Goal: Information Seeking & Learning: Learn about a topic

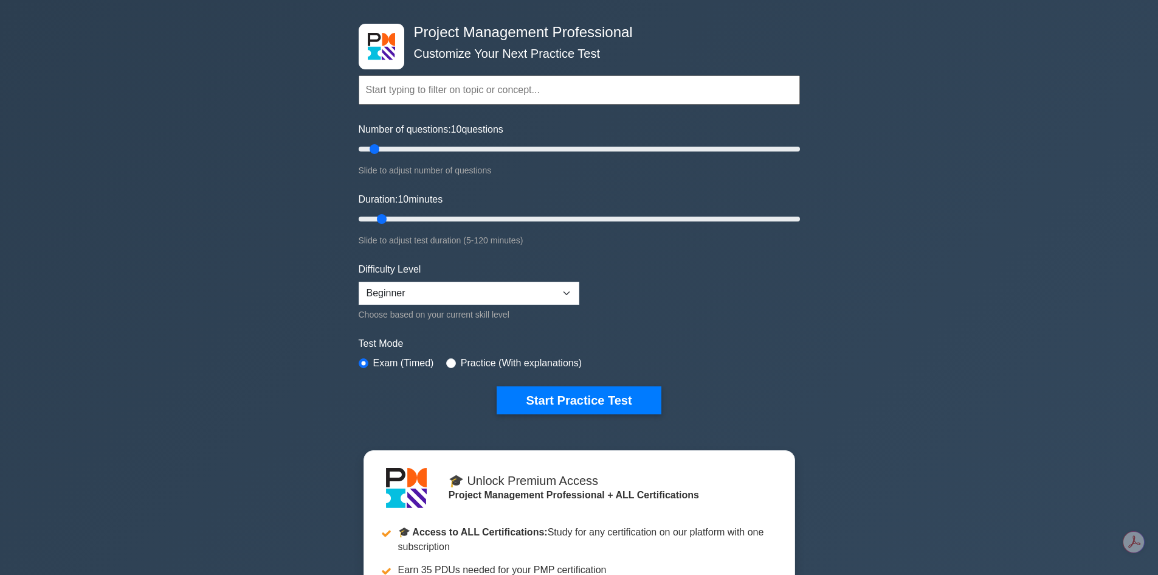
scroll to position [122, 0]
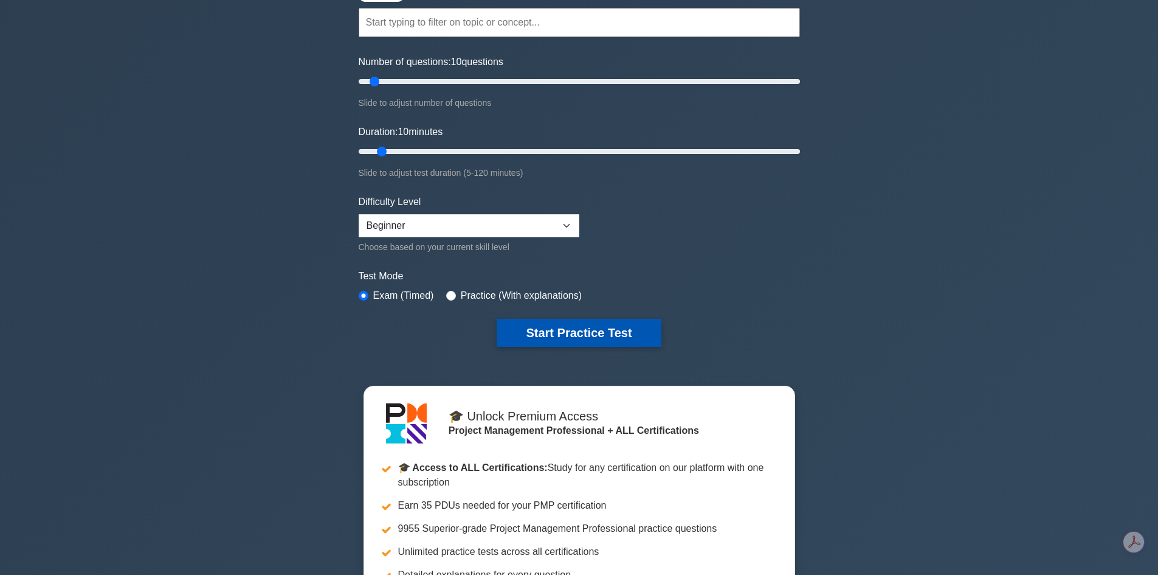
click at [552, 334] on button "Start Practice Test" at bounding box center [579, 333] width 164 height 28
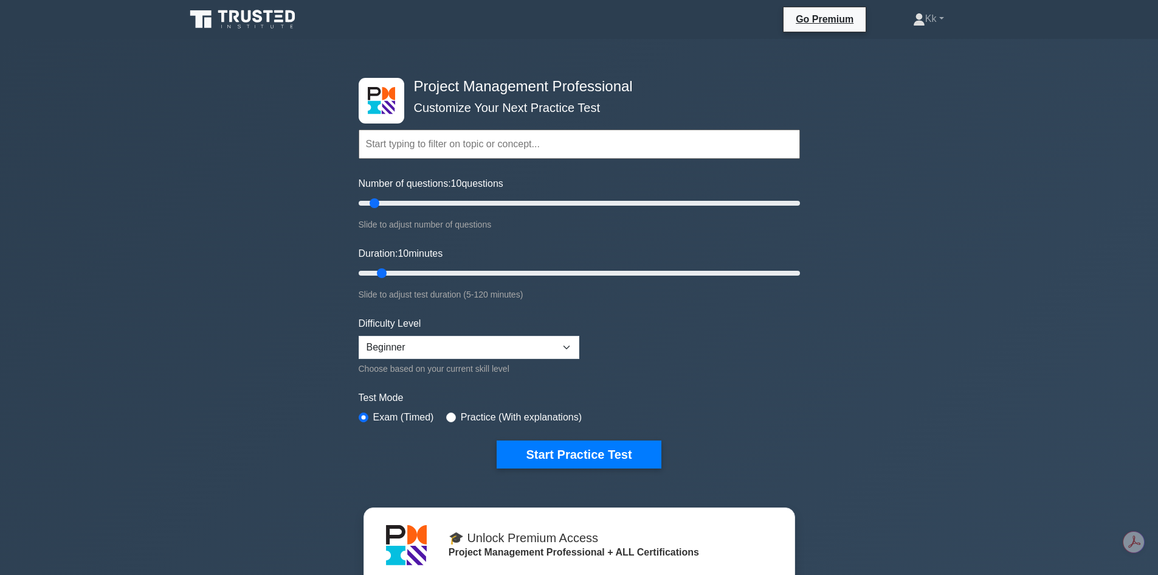
drag, startPoint x: 612, startPoint y: 457, endPoint x: 354, endPoint y: 125, distance: 420.3
click at [612, 457] on button "Start Practice Test" at bounding box center [579, 454] width 164 height 28
click at [588, 446] on button "Start Practice Test" at bounding box center [579, 454] width 164 height 28
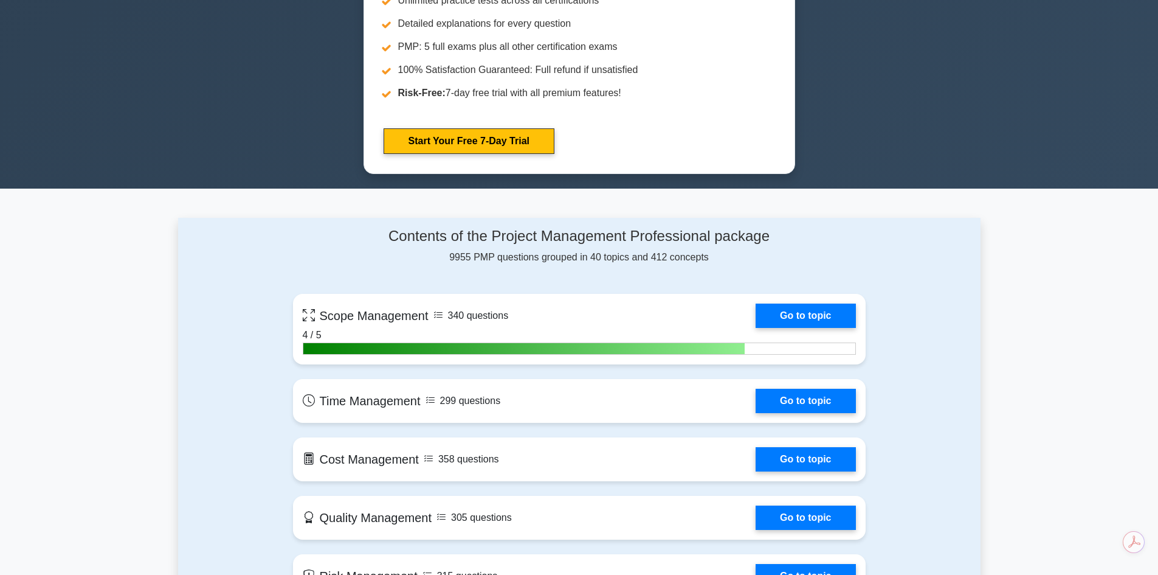
scroll to position [912, 0]
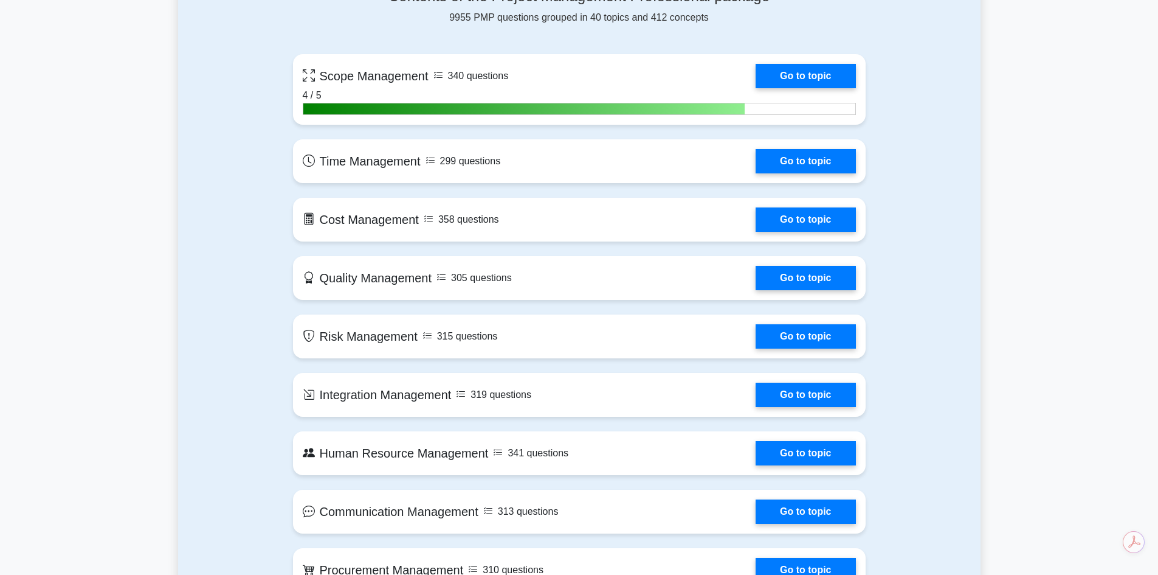
drag, startPoint x: 804, startPoint y: 66, endPoint x: 125, endPoint y: 190, distance: 690.5
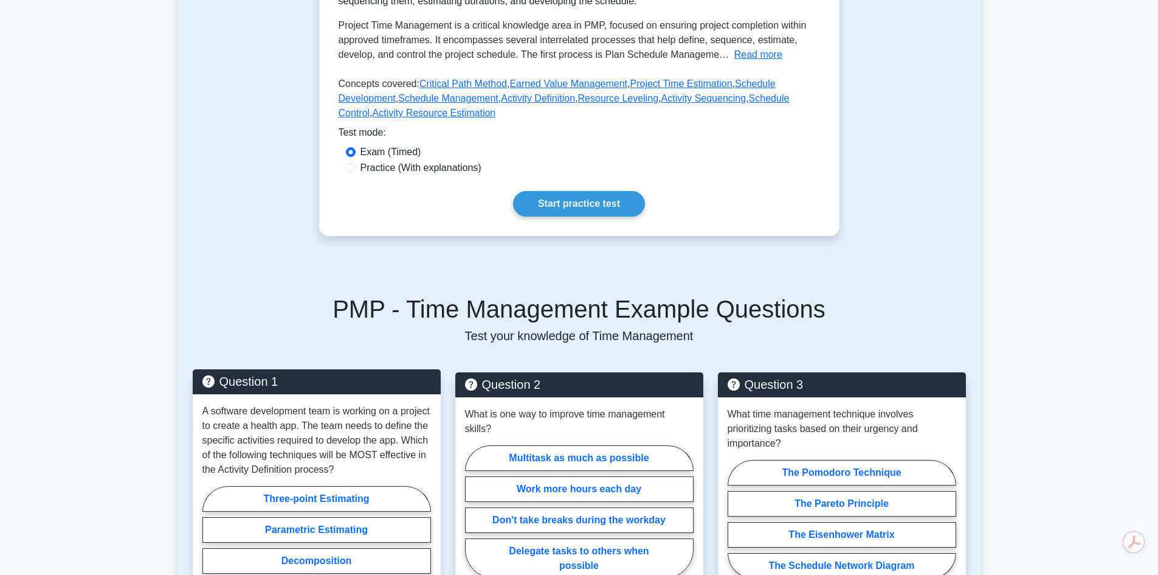
scroll to position [365, 0]
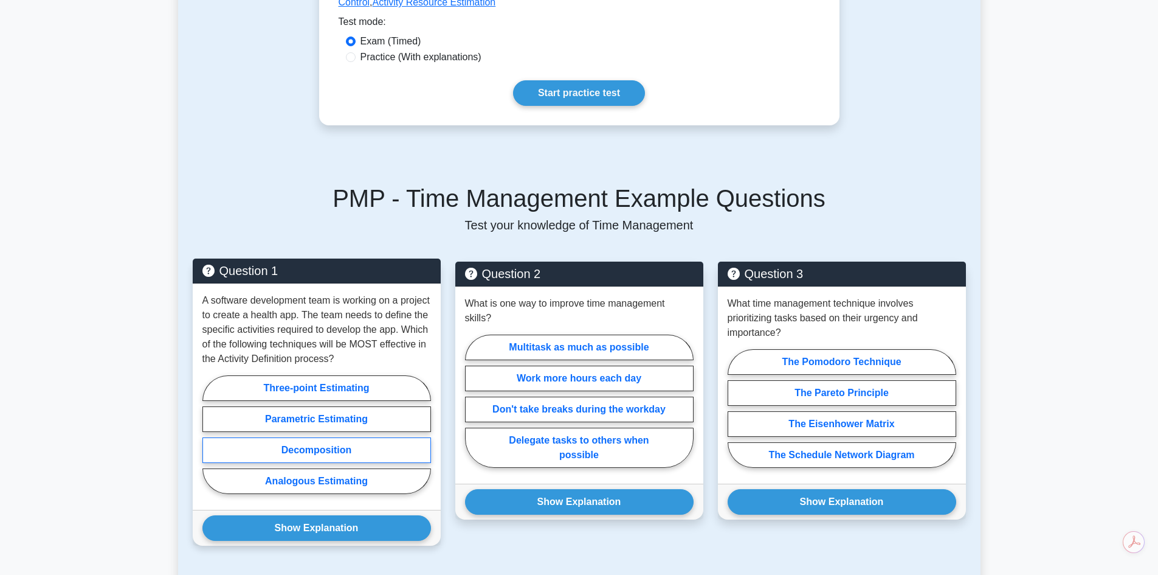
click at [300, 451] on label "Decomposition" at bounding box center [316, 450] width 229 height 26
click at [210, 442] on input "Decomposition" at bounding box center [206, 438] width 8 height 8
radio input "true"
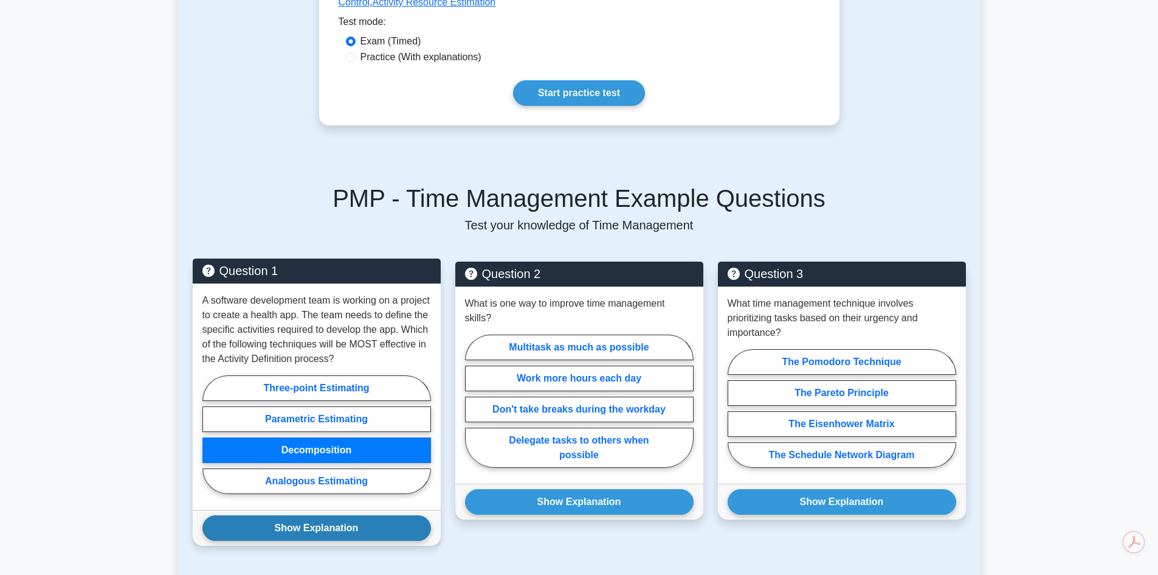
click at [302, 527] on button "Show Explanation" at bounding box center [316, 528] width 229 height 26
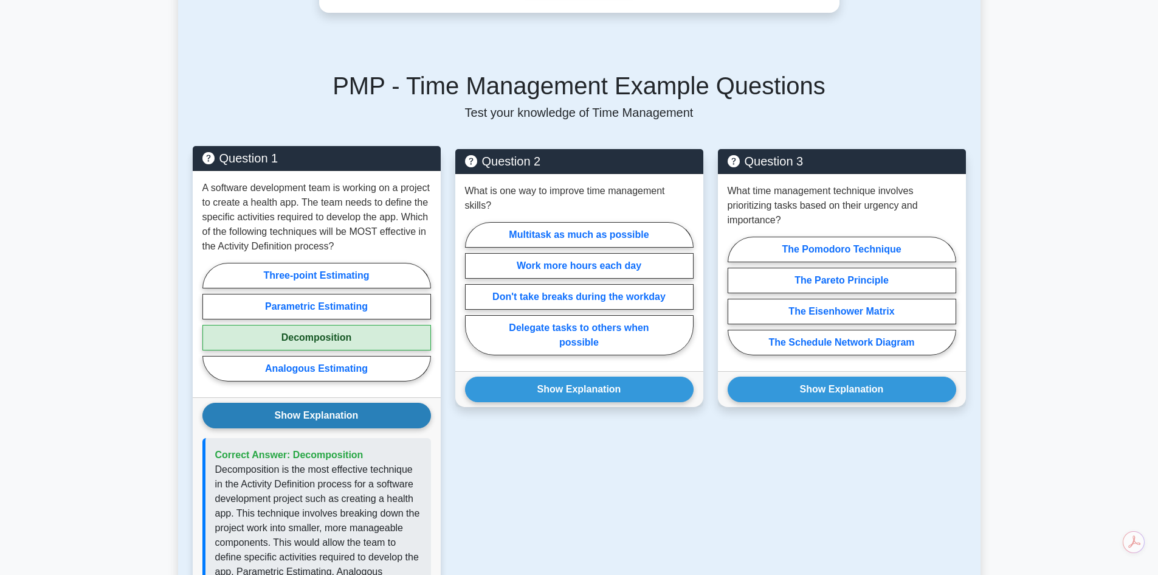
scroll to position [486, 0]
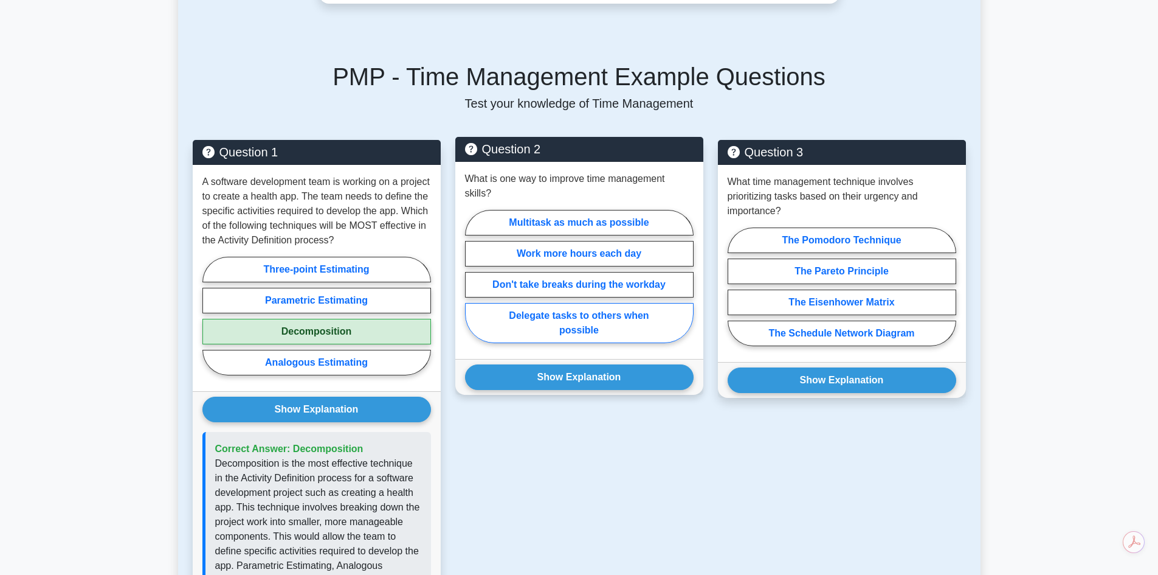
click at [595, 313] on label "Delegate tasks to others when possible" at bounding box center [579, 323] width 229 height 40
click at [473, 284] on input "Delegate tasks to others when possible" at bounding box center [469, 280] width 8 height 8
radio input "true"
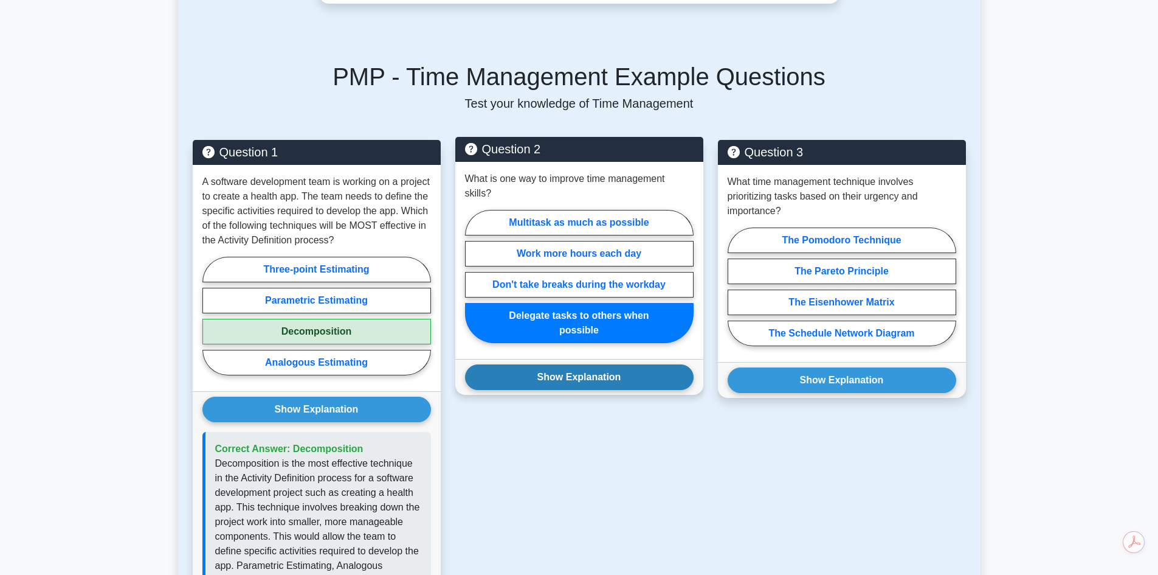
click at [605, 364] on button "Show Explanation" at bounding box center [579, 377] width 229 height 26
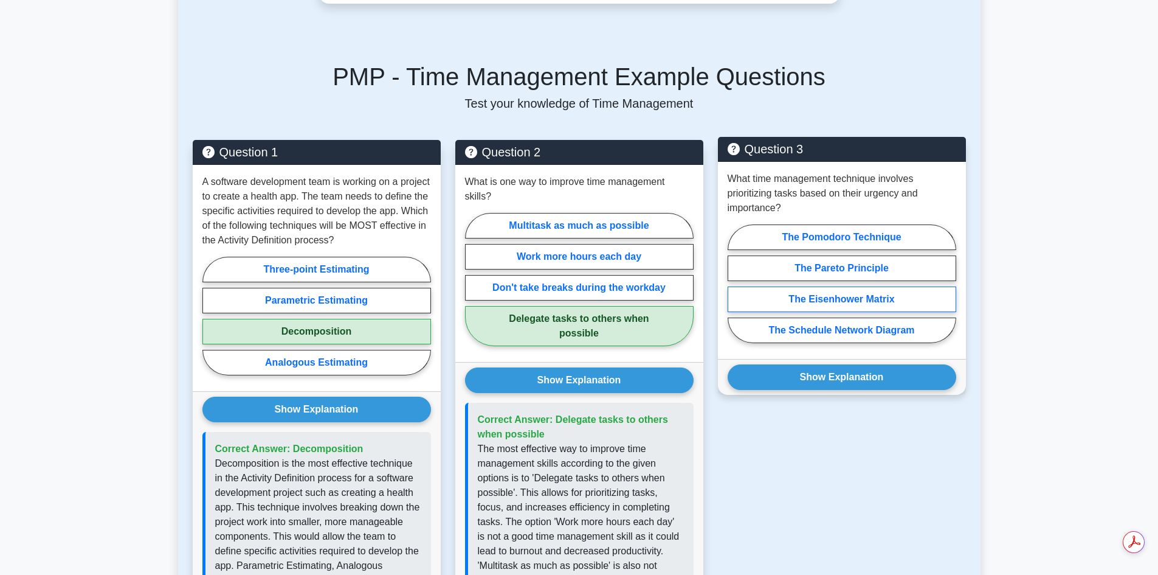
click at [879, 299] on label "The Eisenhower Matrix" at bounding box center [842, 299] width 229 height 26
click at [736, 291] on input "The Eisenhower Matrix" at bounding box center [732, 287] width 8 height 8
radio input "true"
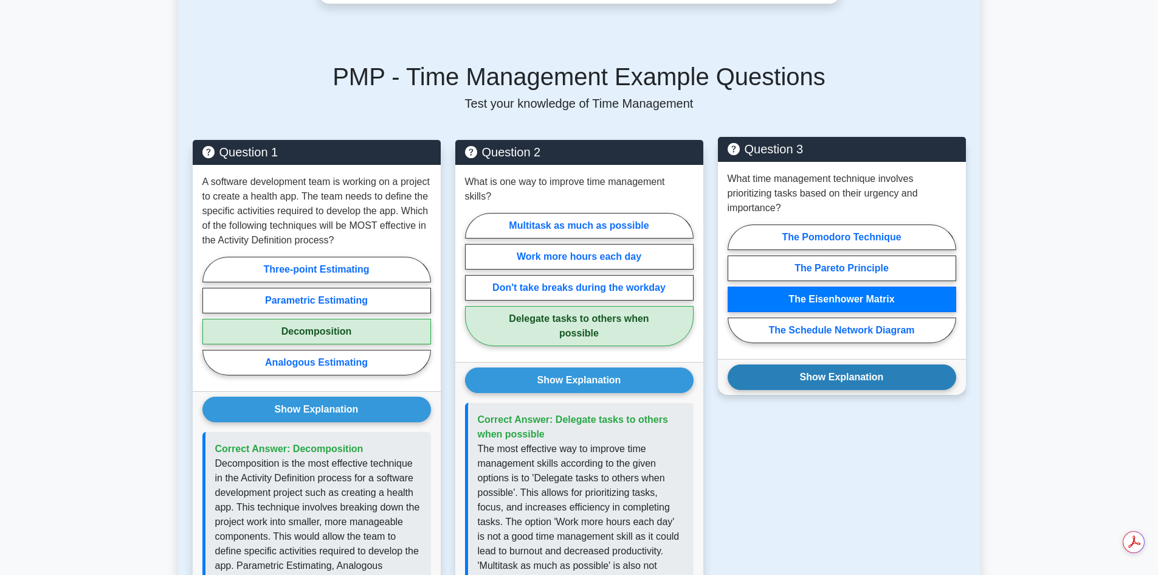
click at [857, 373] on button "Show Explanation" at bounding box center [842, 377] width 229 height 26
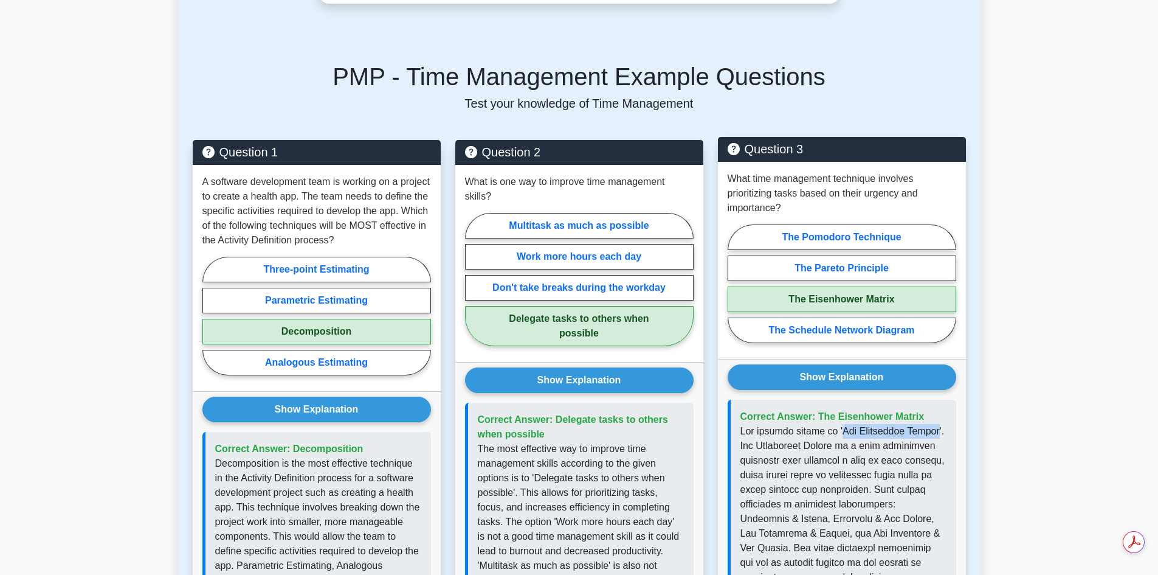
drag, startPoint x: 835, startPoint y: 437, endPoint x: 931, endPoint y: 435, distance: 96.7
copy p "The Eisenhower Matrix"
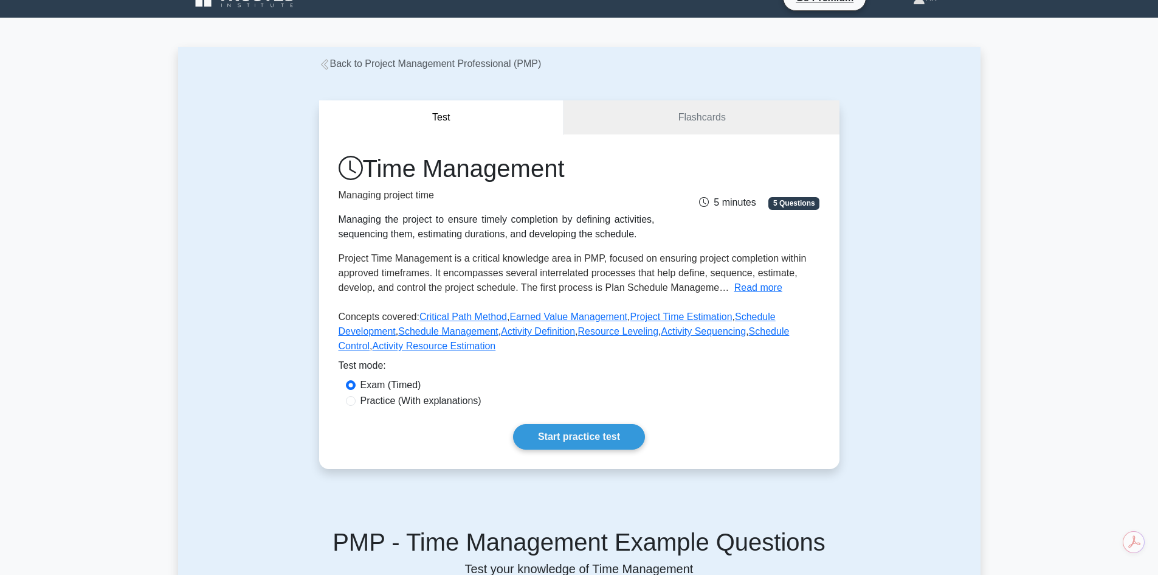
scroll to position [0, 0]
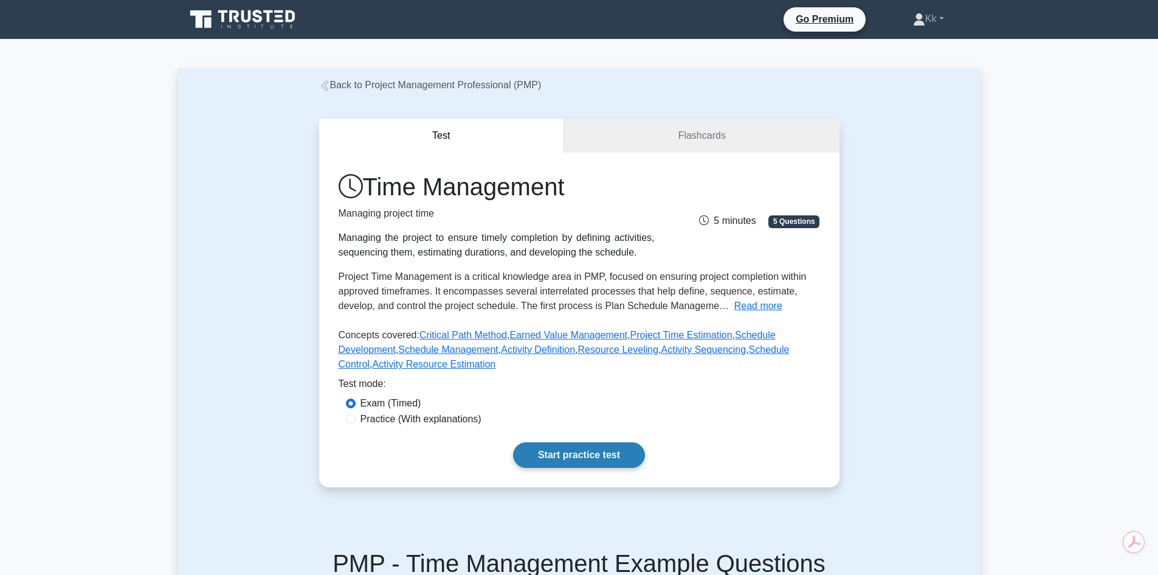
click at [601, 452] on link "Start practice test" at bounding box center [579, 455] width 132 height 26
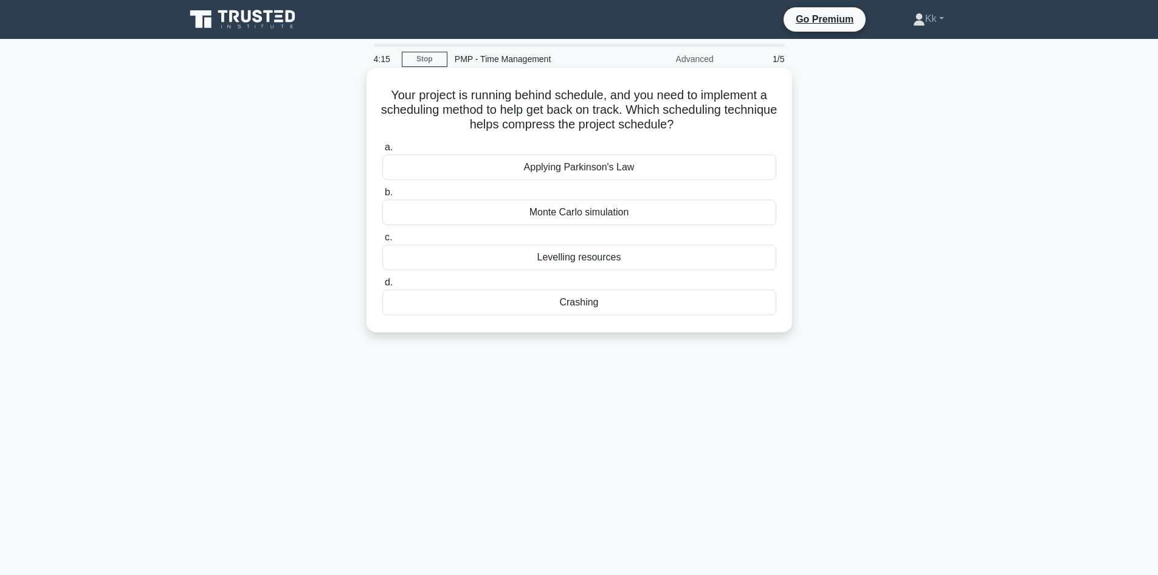
click at [580, 212] on div "Monte Carlo simulation" at bounding box center [579, 212] width 394 height 26
click at [382, 196] on input "b. Monte Carlo simulation" at bounding box center [382, 192] width 0 height 8
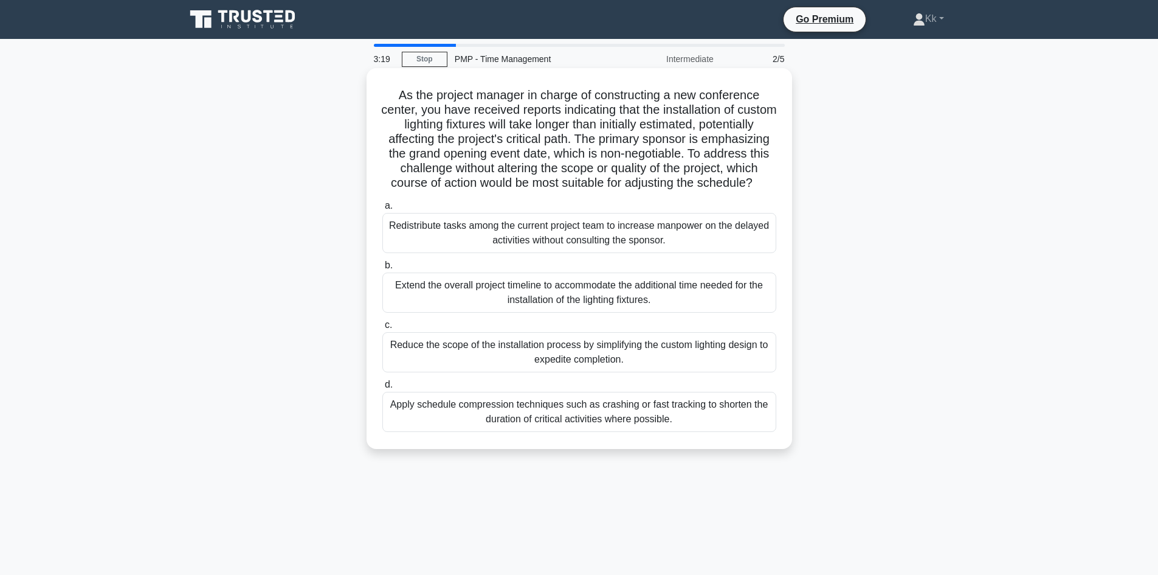
click at [453, 312] on div "Extend the overall project timeline to accommodate the additional time needed f…" at bounding box center [579, 292] width 394 height 40
click at [382, 269] on input "b. Extend the overall project timeline to accommodate the additional time neede…" at bounding box center [382, 265] width 0 height 8
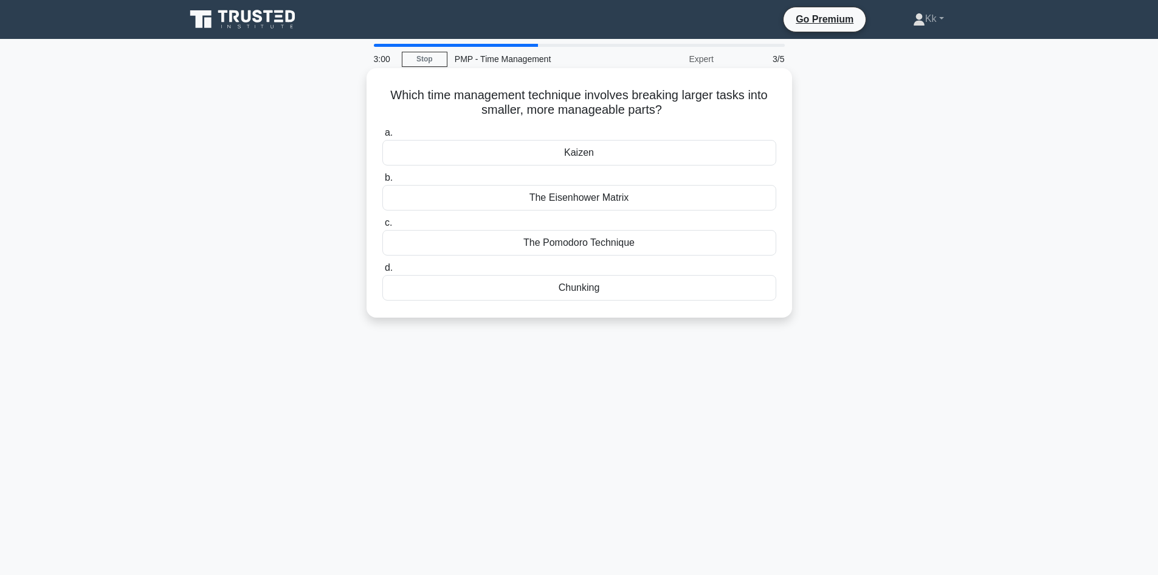
click at [606, 159] on div "Kaizen" at bounding box center [579, 153] width 394 height 26
click at [382, 137] on input "a. Kaizen" at bounding box center [382, 133] width 0 height 8
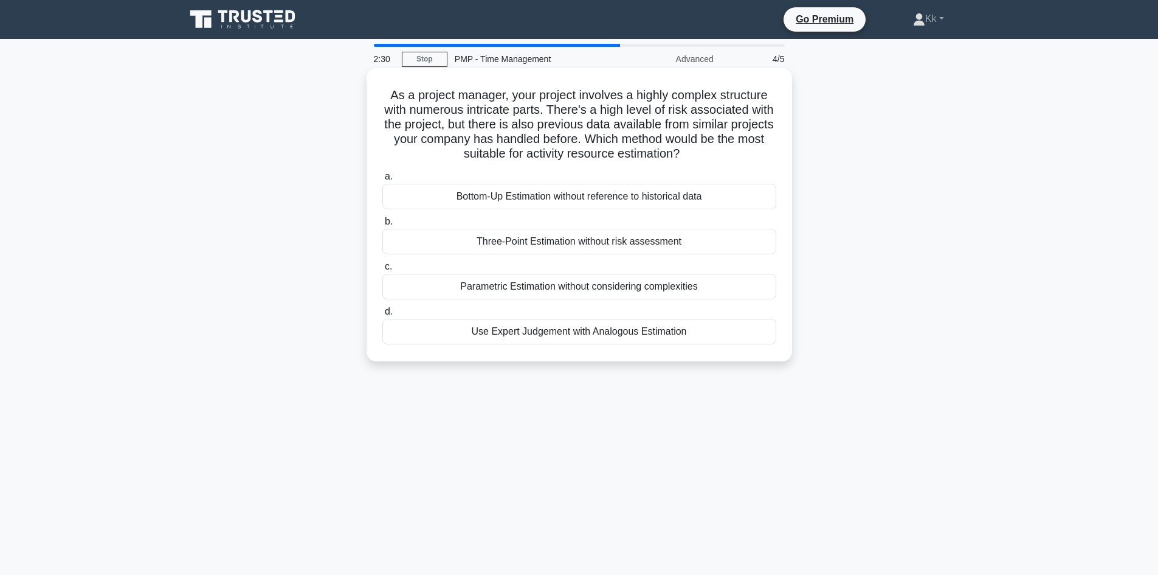
click at [598, 292] on div "Parametric Estimation without considering complexities" at bounding box center [579, 287] width 394 height 26
click at [382, 271] on input "c. Parametric Estimation without considering complexities" at bounding box center [382, 267] width 0 height 8
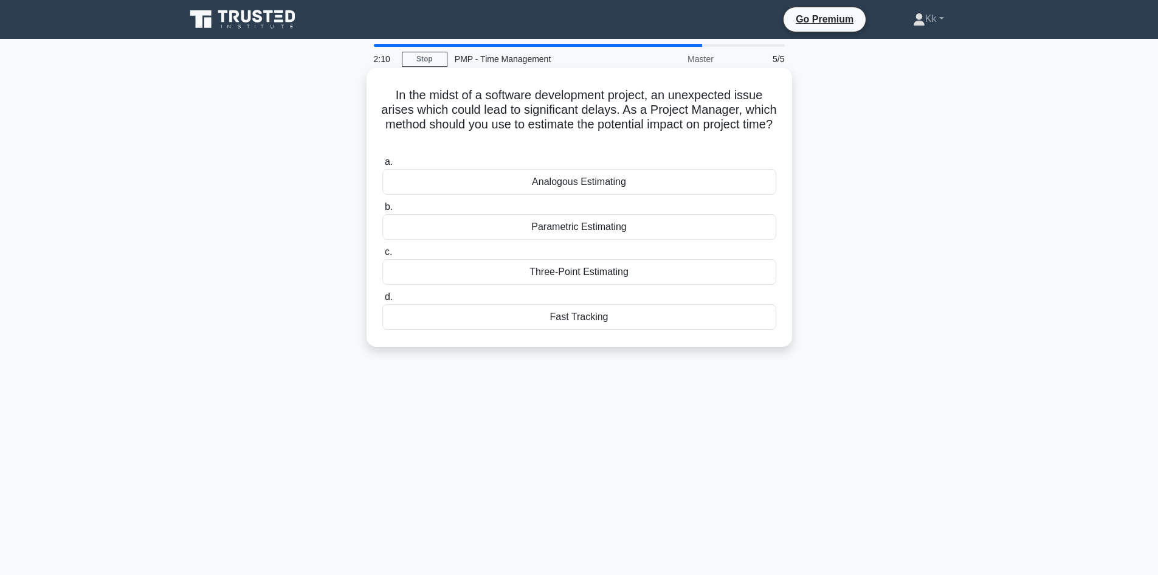
click at [574, 179] on div "Analogous Estimating" at bounding box center [579, 182] width 394 height 26
click at [382, 166] on input "a. Analogous Estimating" at bounding box center [382, 162] width 0 height 8
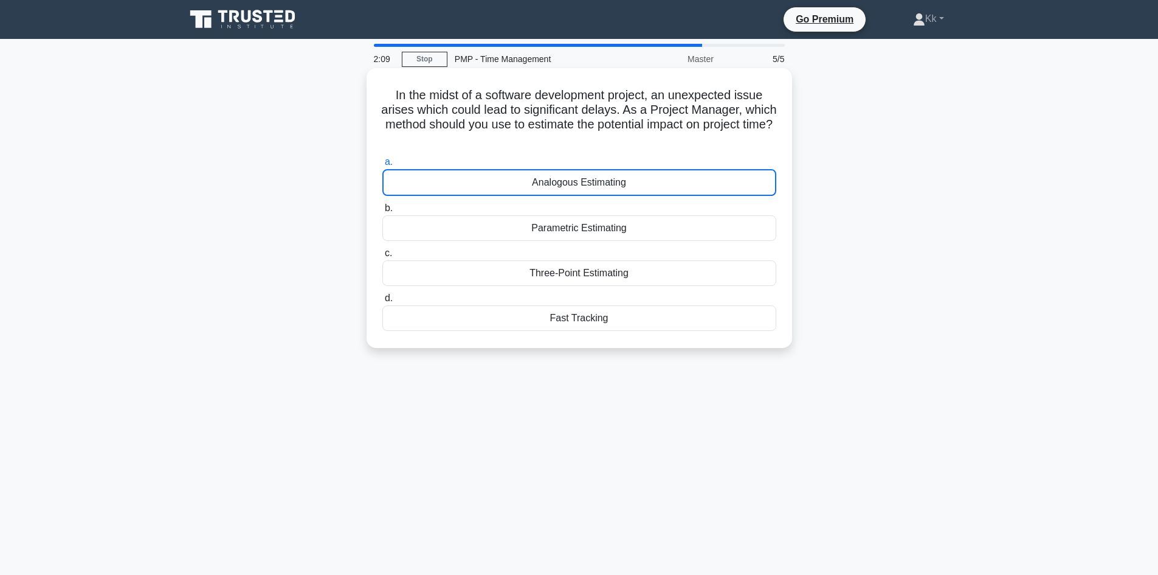
click at [574, 179] on div "Analogous Estimating" at bounding box center [579, 182] width 394 height 27
click at [382, 166] on input "a. Analogous Estimating" at bounding box center [382, 162] width 0 height 8
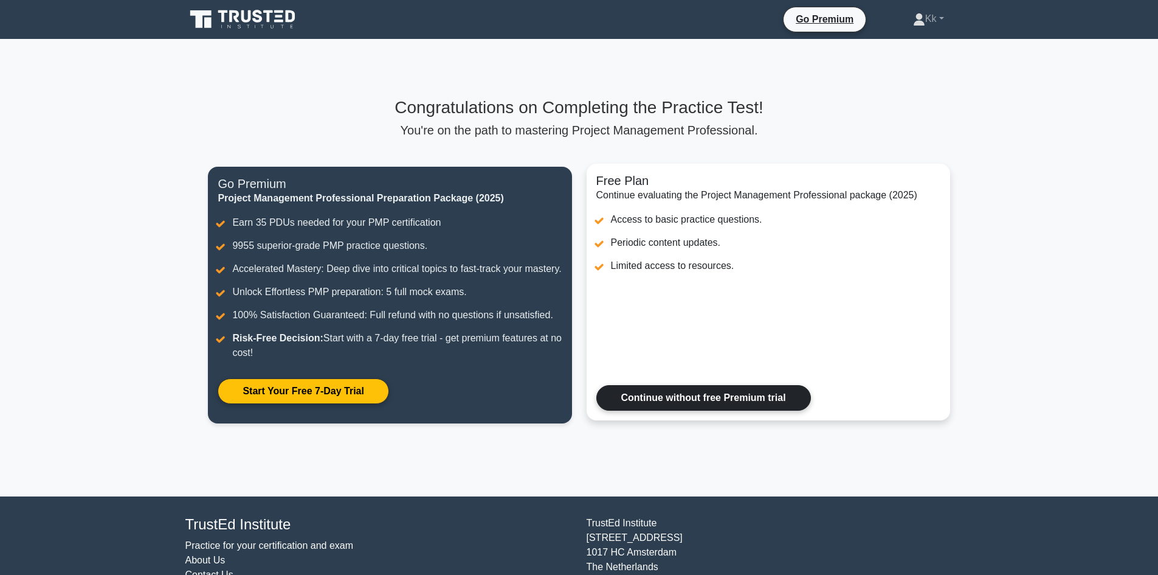
click at [656, 406] on link "Continue without free Premium trial" at bounding box center [703, 398] width 215 height 26
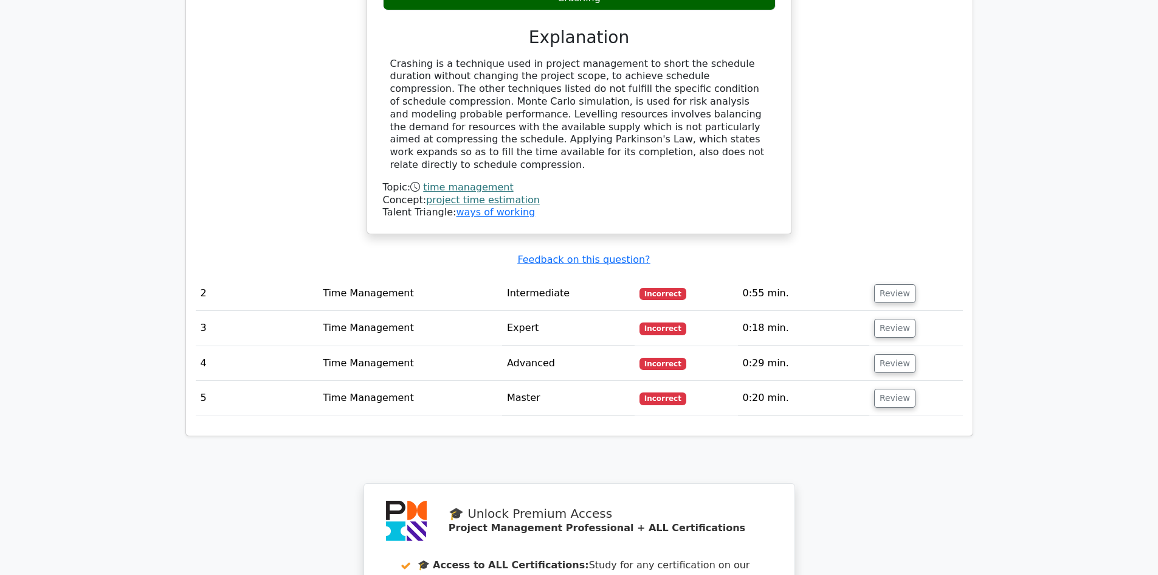
scroll to position [1338, 0]
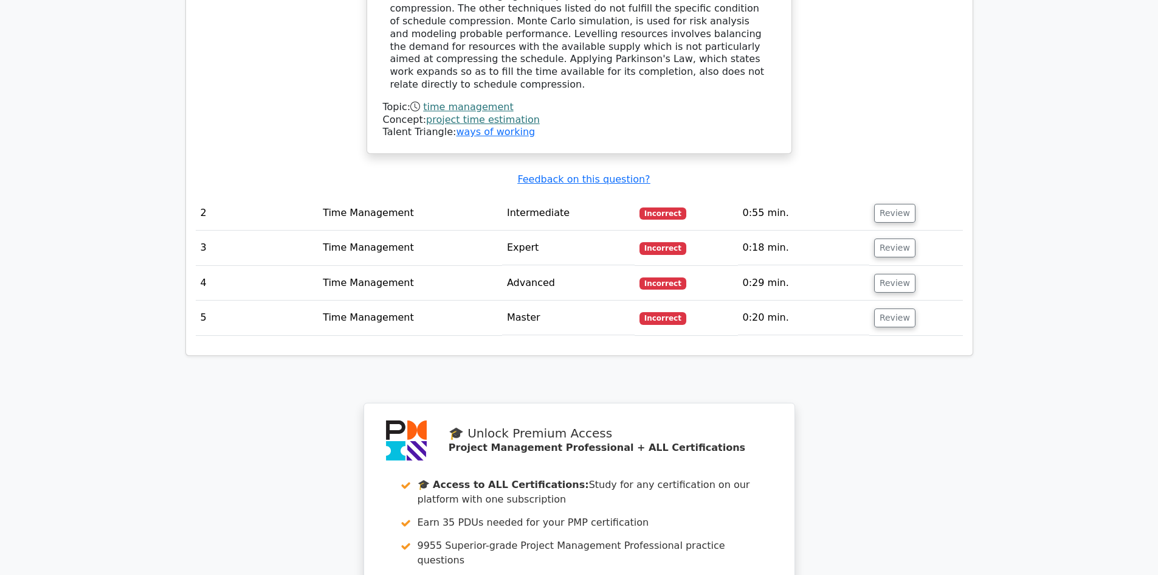
click at [869, 196] on td "Review" at bounding box center [916, 213] width 94 height 35
click at [886, 204] on button "Review" at bounding box center [894, 213] width 41 height 19
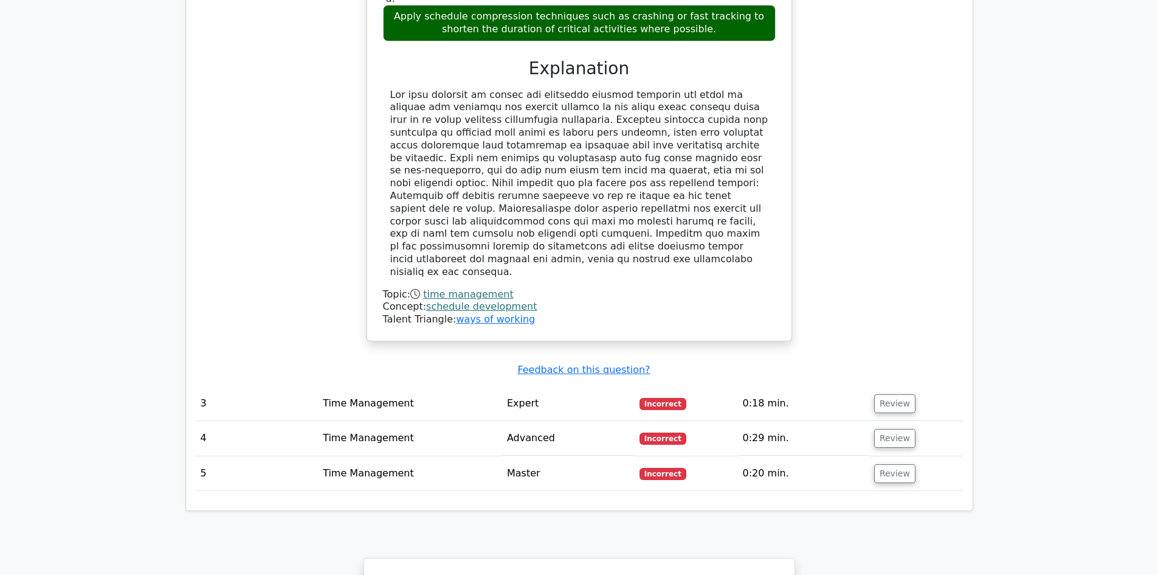
scroll to position [2006, 0]
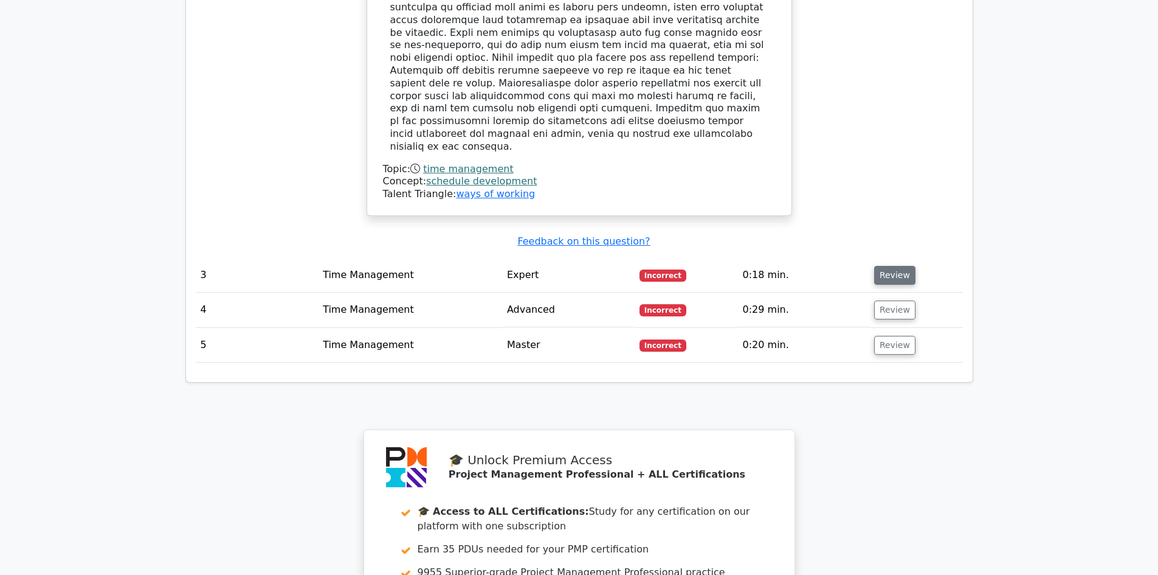
click at [894, 266] on button "Review" at bounding box center [894, 275] width 41 height 19
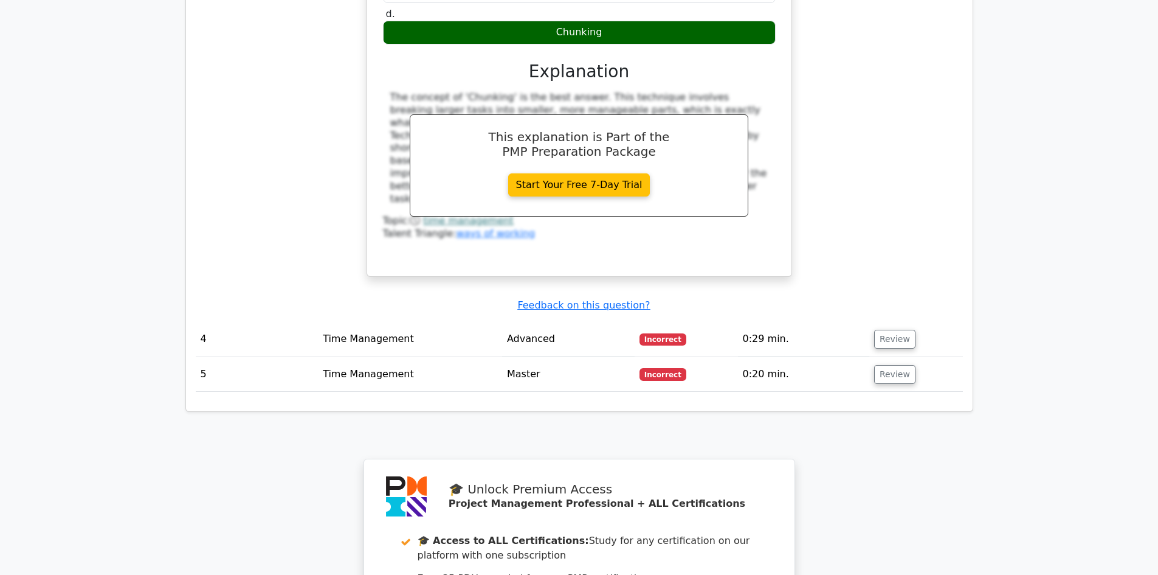
scroll to position [2614, 0]
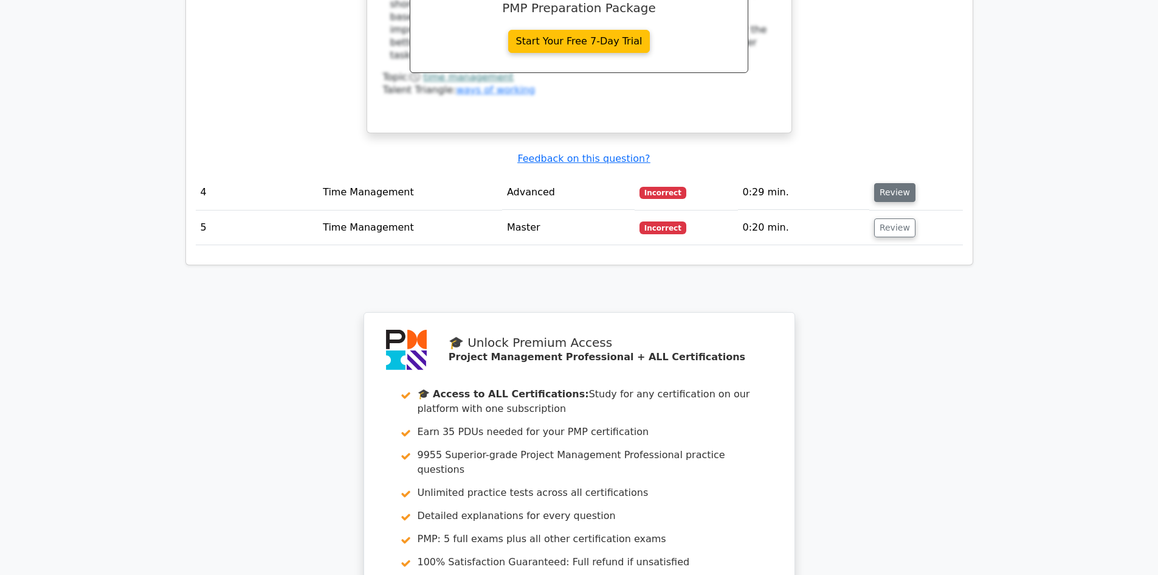
click at [888, 183] on button "Review" at bounding box center [894, 192] width 41 height 19
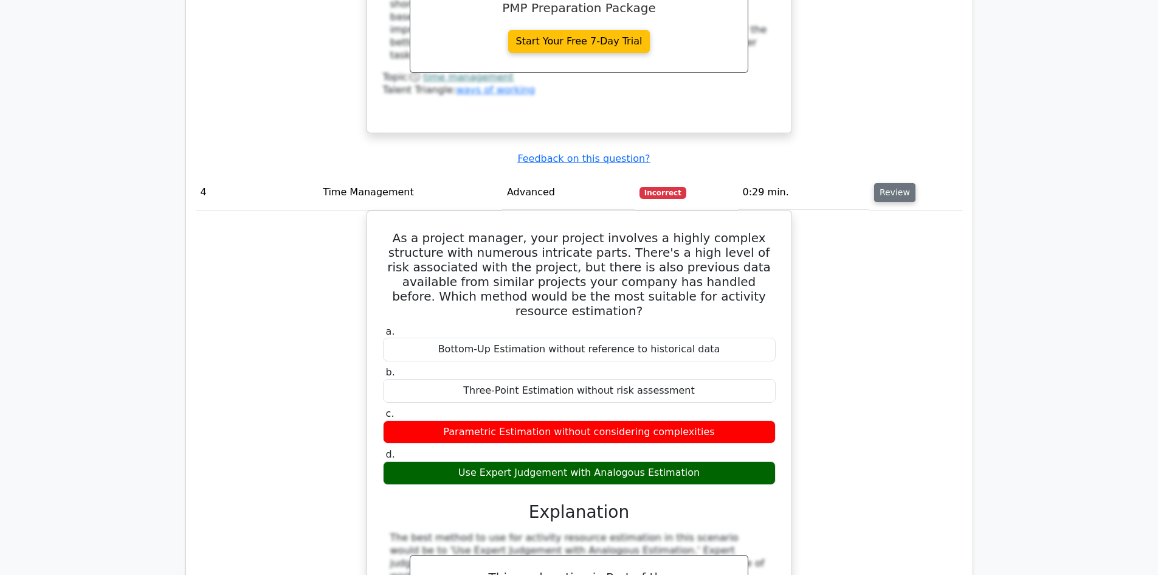
click at [886, 183] on button "Review" at bounding box center [894, 192] width 41 height 19
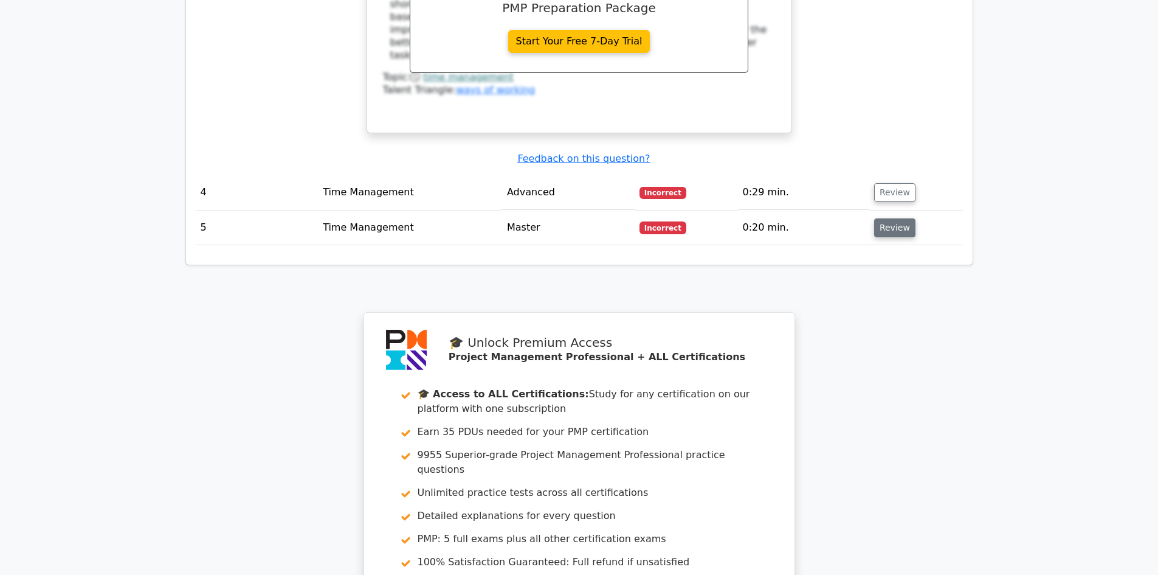
click at [886, 218] on button "Review" at bounding box center [894, 227] width 41 height 19
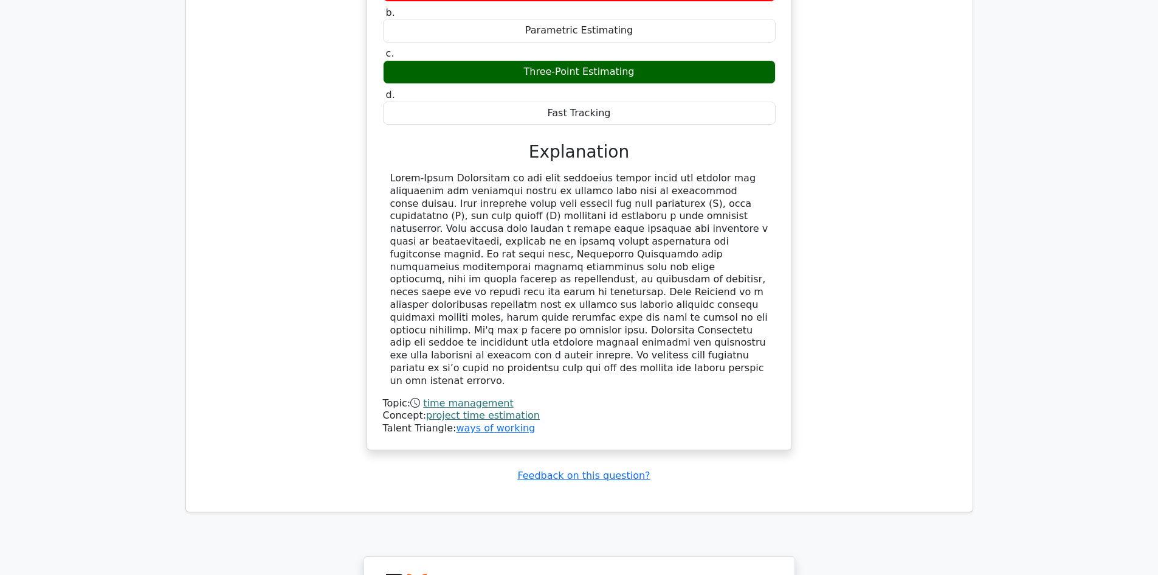
scroll to position [2849, 0]
